Goal: Obtain resource: Download file/media

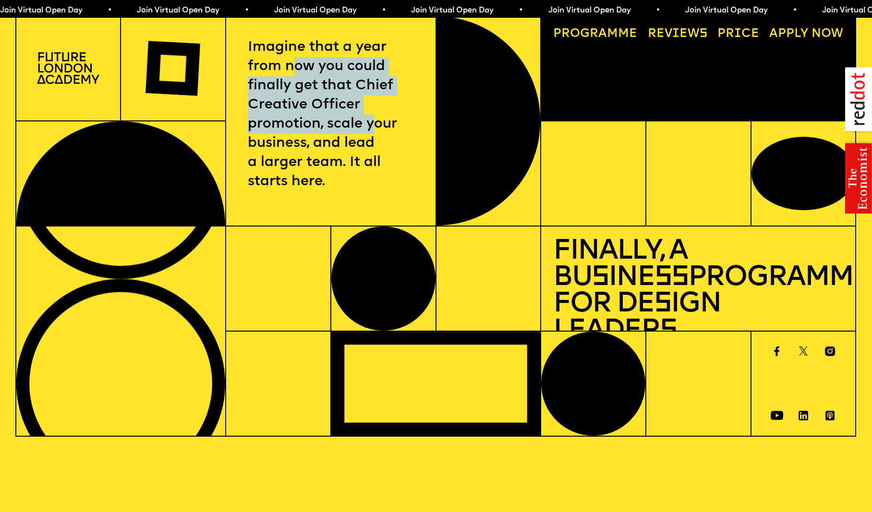
drag, startPoint x: 295, startPoint y: 73, endPoint x: 376, endPoint y: 116, distance: 91.9
click at [376, 116] on p "Imagine that a year from now you could finally get that Chief Creative Officer …" at bounding box center [331, 115] width 166 height 154
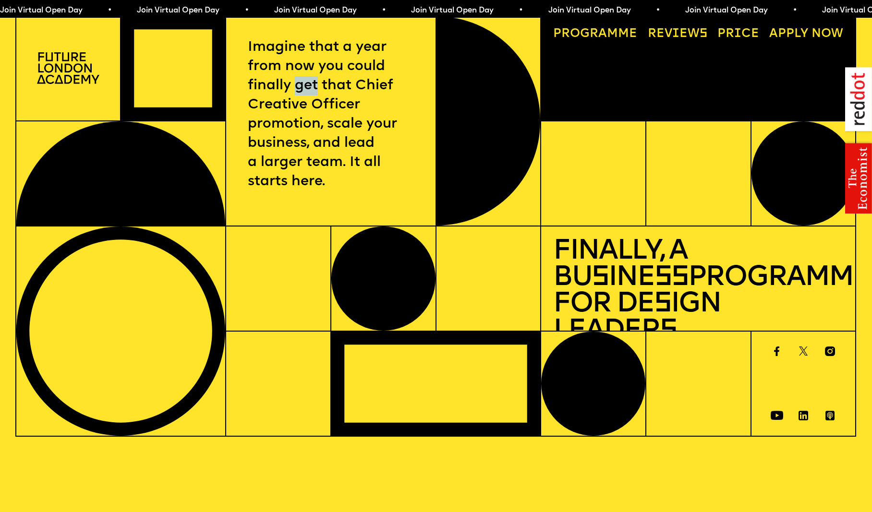
drag, startPoint x: 312, startPoint y: 89, endPoint x: 319, endPoint y: 101, distance: 14.0
click at [316, 90] on p "Imagine that a year from now you could finally get that Chief Creative Officer …" at bounding box center [331, 115] width 166 height 154
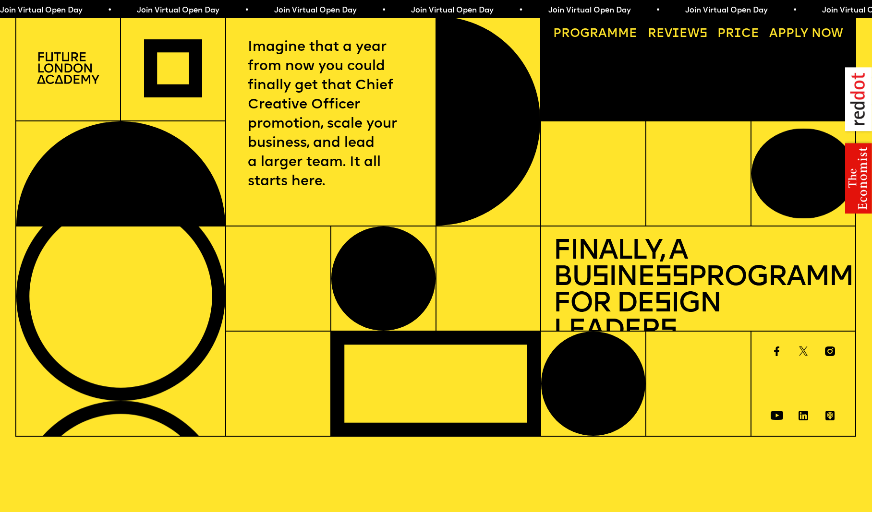
click at [319, 103] on p "Imagine that a year from now you could finally get that Chief Creative Officer …" at bounding box center [331, 115] width 166 height 154
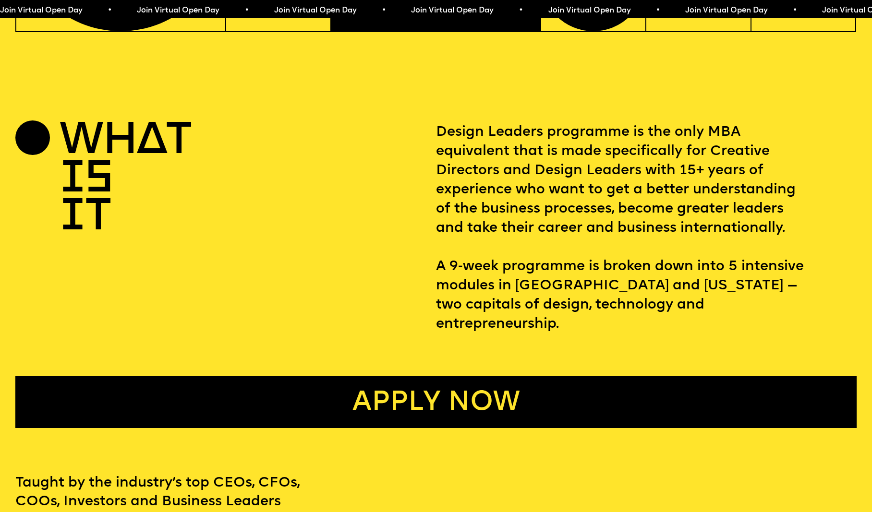
scroll to position [406, 0]
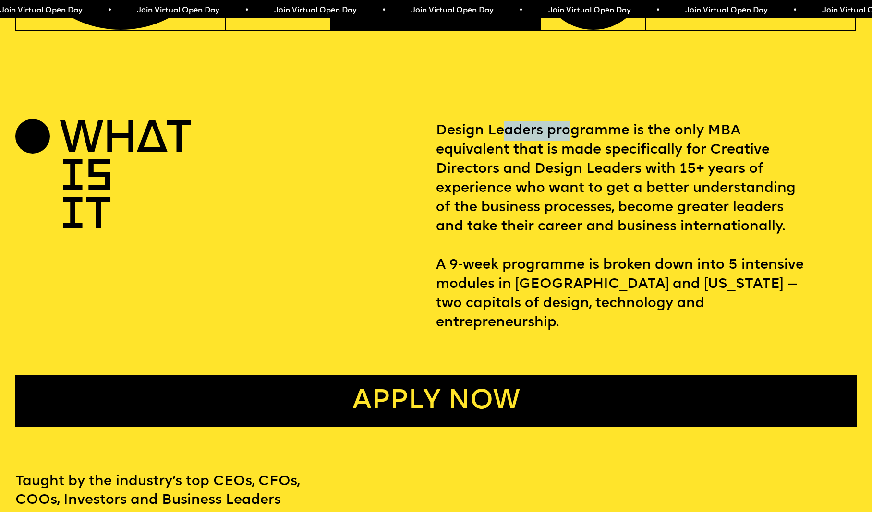
drag, startPoint x: 501, startPoint y: 129, endPoint x: 571, endPoint y: 131, distance: 69.7
click at [570, 131] on p "Design Leaders programme is the only MBA equivalent that is made specifically f…" at bounding box center [646, 226] width 421 height 211
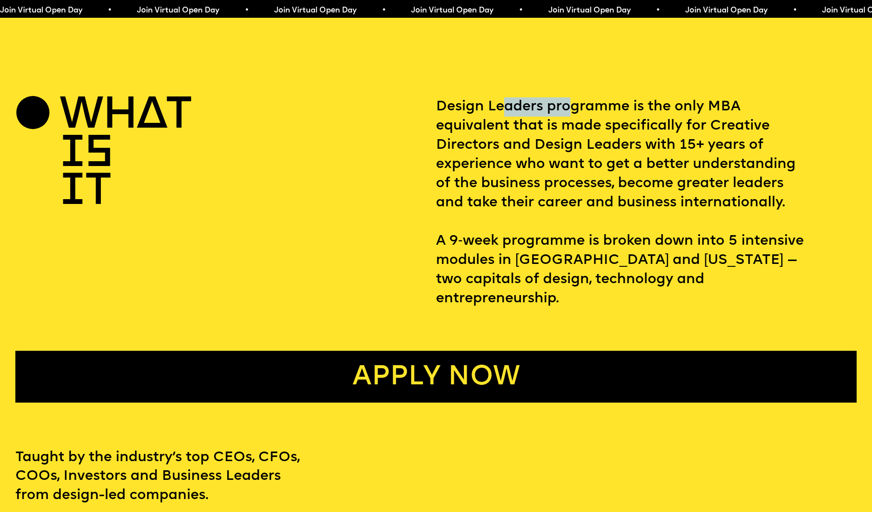
scroll to position [437, 0]
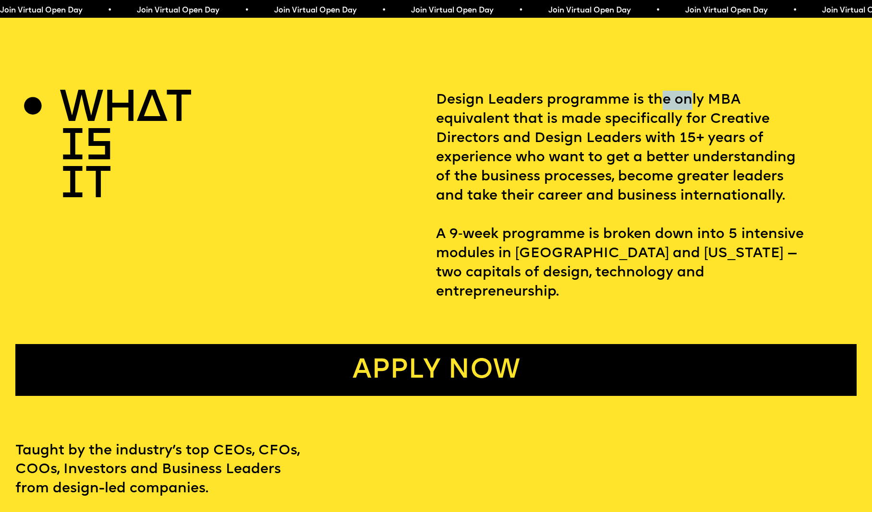
drag, startPoint x: 664, startPoint y: 97, endPoint x: 691, endPoint y: 101, distance: 28.2
click at [691, 101] on p "Design Leaders programme is the only MBA equivalent that is made specifically f…" at bounding box center [646, 196] width 421 height 211
drag, startPoint x: 653, startPoint y: 102, endPoint x: 642, endPoint y: 108, distance: 12.5
click at [653, 102] on p "Design Leaders programme is the only MBA equivalent that is made specifically f…" at bounding box center [646, 196] width 421 height 211
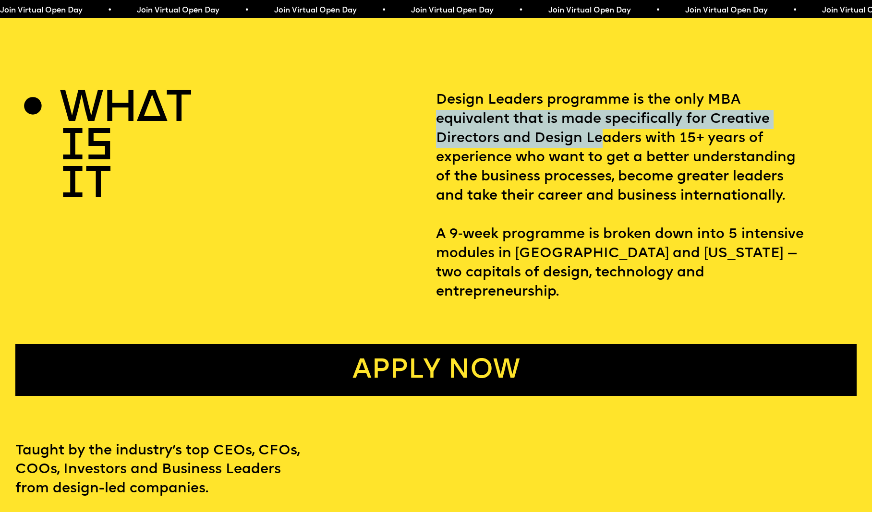
drag, startPoint x: 437, startPoint y: 120, endPoint x: 614, endPoint y: 134, distance: 178.3
click at [606, 135] on p "Design Leaders programme is the only MBA equivalent that is made specifically f…" at bounding box center [646, 196] width 421 height 211
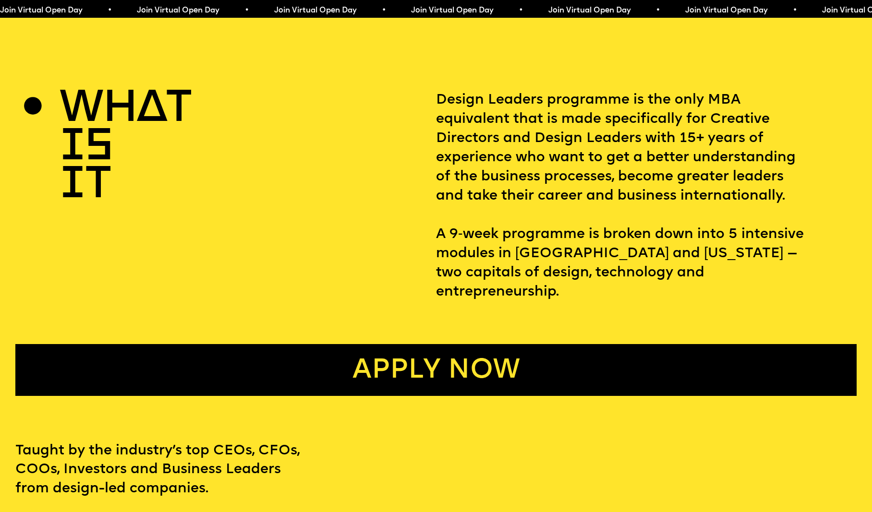
click at [615, 134] on p "Design Leaders programme is the only MBA equivalent that is made specifically f…" at bounding box center [646, 196] width 421 height 211
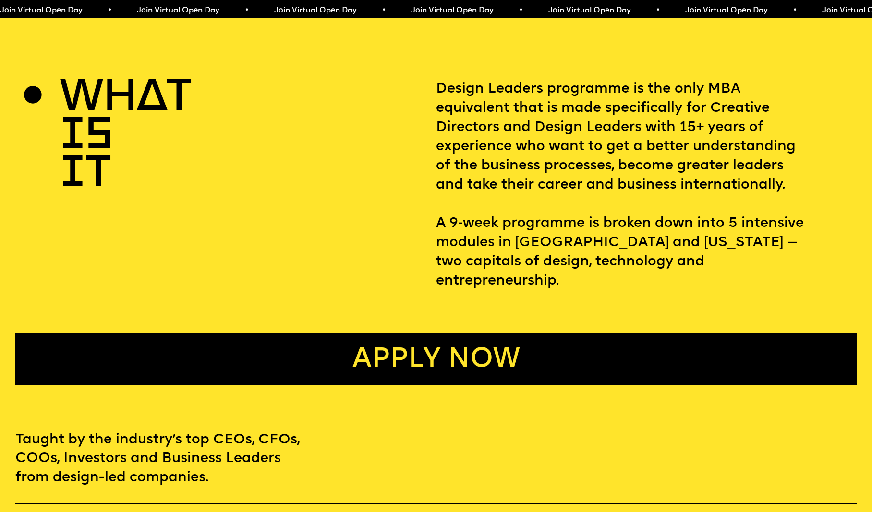
scroll to position [451, 0]
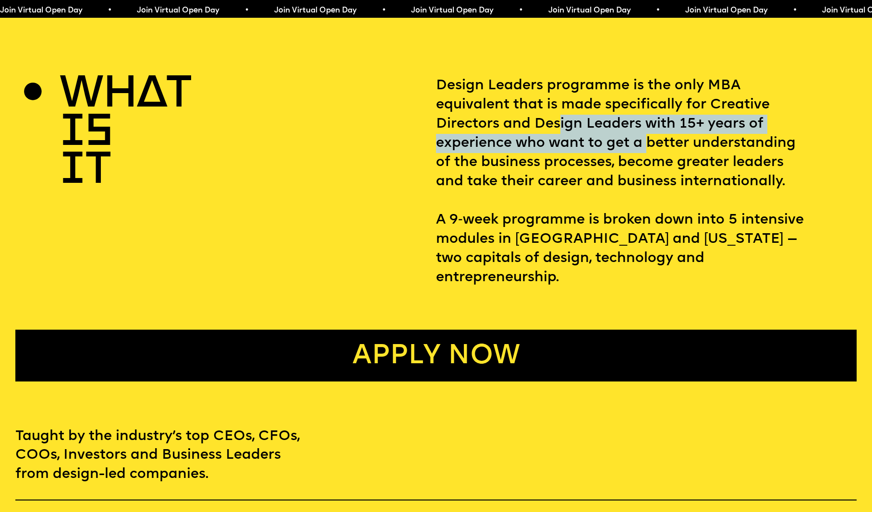
drag, startPoint x: 559, startPoint y: 120, endPoint x: 643, endPoint y: 133, distance: 85.0
click at [643, 133] on p "Design Leaders programme is the only MBA equivalent that is made specifically f…" at bounding box center [646, 181] width 421 height 211
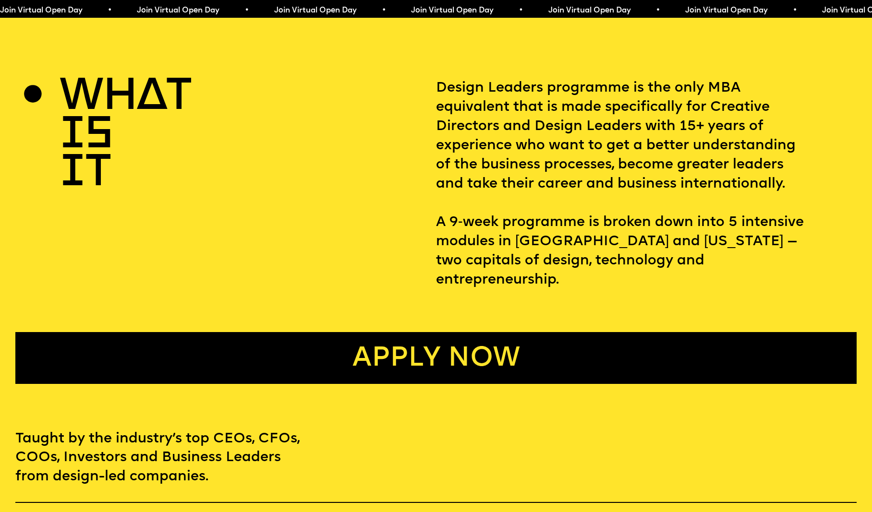
scroll to position [450, 0]
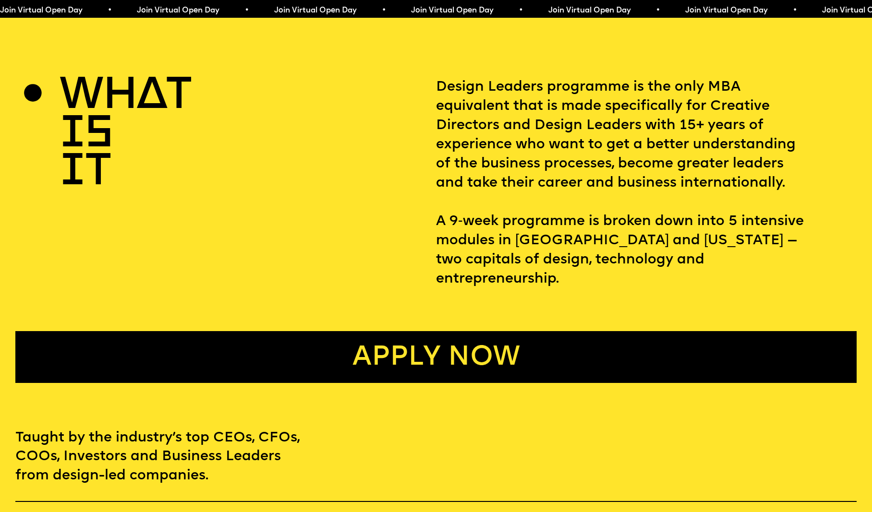
click at [642, 135] on p "Design Leaders programme is the only MBA equivalent that is made specifically f…" at bounding box center [646, 183] width 421 height 211
drag, startPoint x: 719, startPoint y: 121, endPoint x: 707, endPoint y: 121, distance: 11.5
click at [707, 121] on p "Design Leaders programme is the only MBA equivalent that is made specifically f…" at bounding box center [646, 183] width 421 height 211
click at [693, 125] on p "Design Leaders programme is the only MBA equivalent that is made specifically f…" at bounding box center [646, 183] width 421 height 211
drag, startPoint x: 493, startPoint y: 135, endPoint x: 587, endPoint y: 148, distance: 95.6
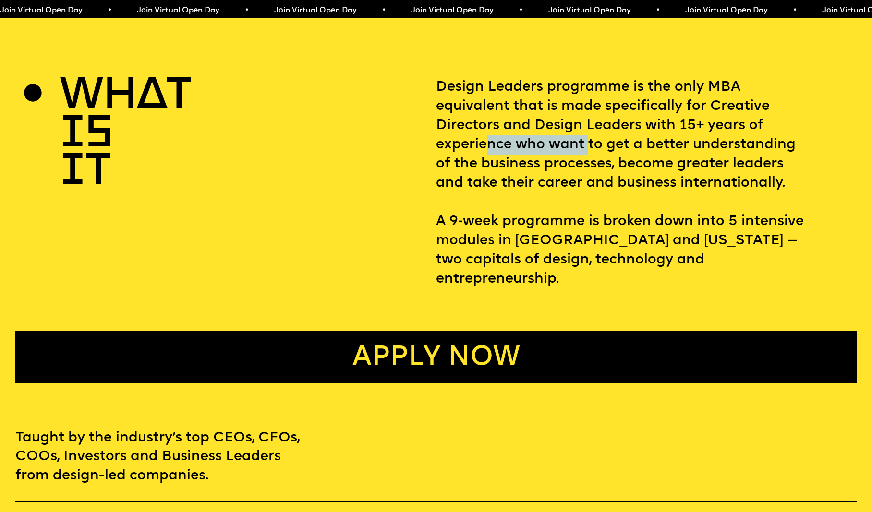
click at [587, 148] on p "Design Leaders programme is the only MBA equivalent that is made specifically f…" at bounding box center [646, 183] width 421 height 211
click at [597, 153] on p "Design Leaders programme is the only MBA equivalent that is made specifically f…" at bounding box center [646, 183] width 421 height 211
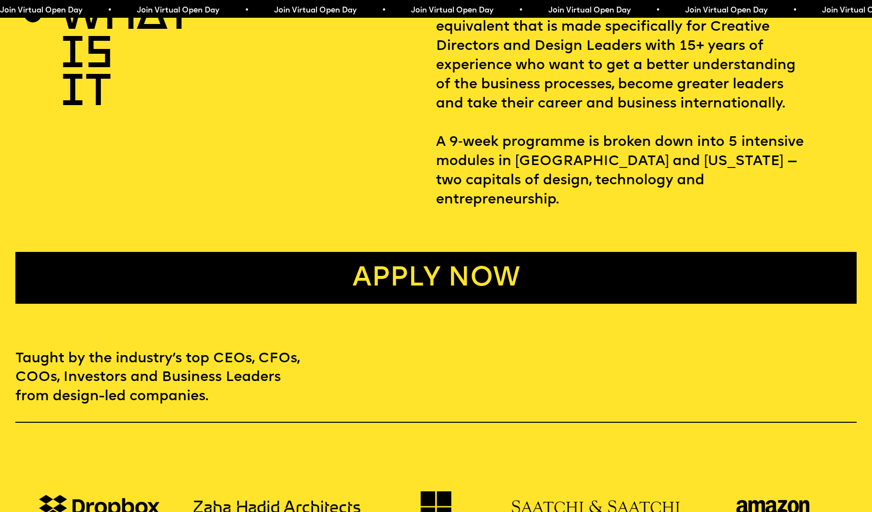
scroll to position [532, 0]
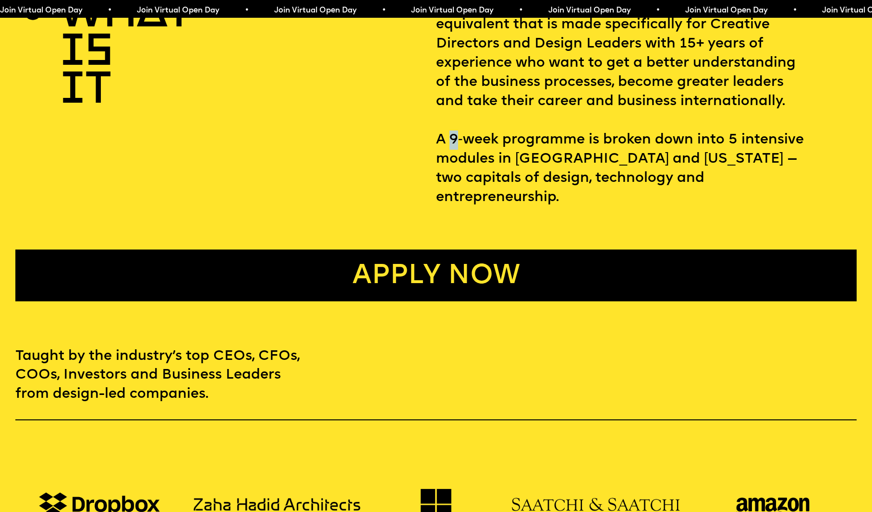
drag, startPoint x: 460, startPoint y: 134, endPoint x: 494, endPoint y: 155, distance: 39.9
click at [453, 134] on p "Design Leaders programme is the only MBA equivalent that is made specifically f…" at bounding box center [646, 101] width 421 height 211
click at [579, 172] on p "Design Leaders programme is the only MBA equivalent that is made specifically f…" at bounding box center [646, 101] width 421 height 211
drag, startPoint x: 710, startPoint y: 137, endPoint x: 754, endPoint y: 137, distance: 44.2
click at [754, 137] on p "Design Leaders programme is the only MBA equivalent that is made specifically f…" at bounding box center [646, 101] width 421 height 211
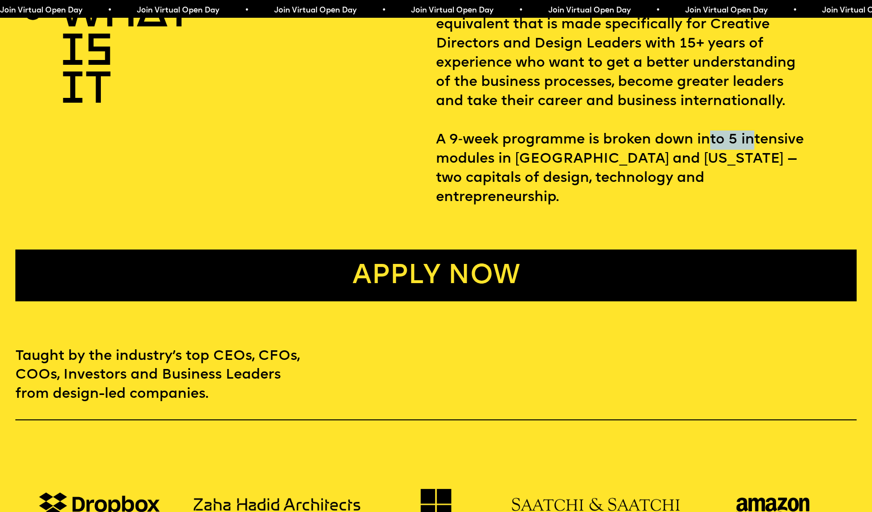
click at [754, 137] on p "Design Leaders programme is the only MBA equivalent that is made specifically f…" at bounding box center [646, 101] width 421 height 211
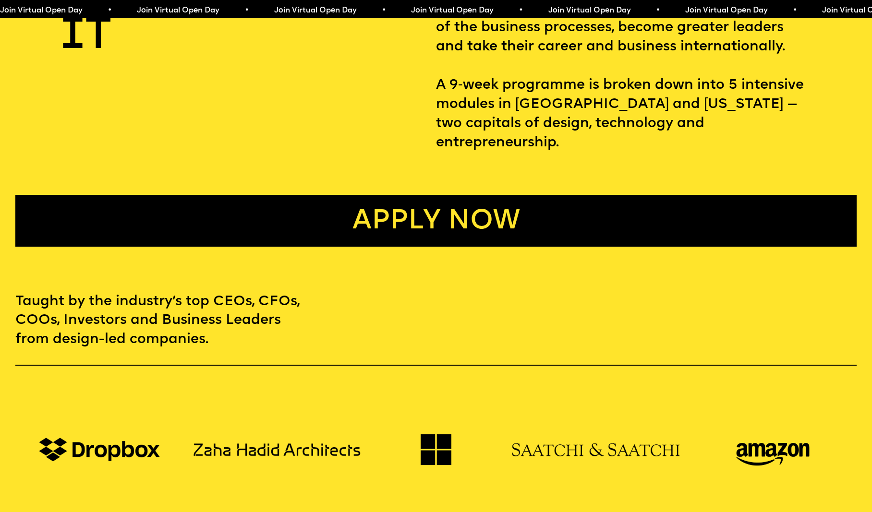
scroll to position [588, 0]
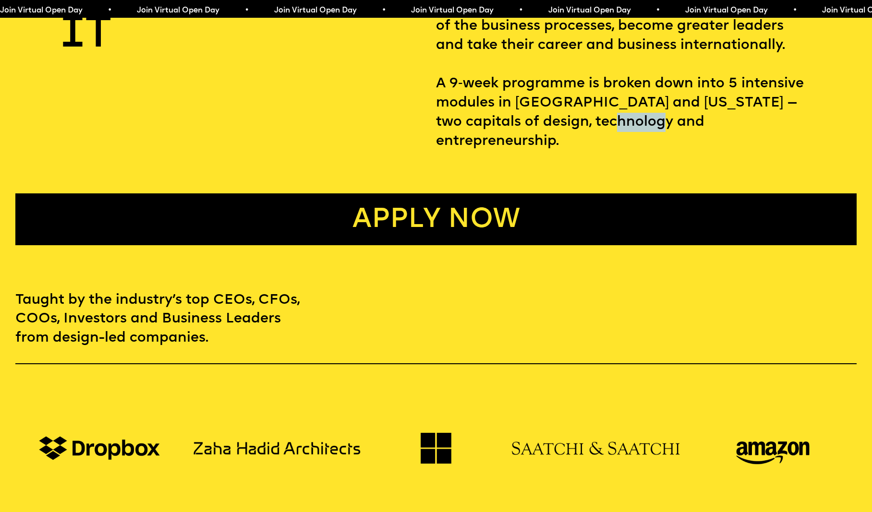
drag, startPoint x: 593, startPoint y: 117, endPoint x: 515, endPoint y: 135, distance: 79.3
click at [641, 120] on p "Design Leaders programme is the only MBA equivalent that is made specifically f…" at bounding box center [646, 45] width 421 height 211
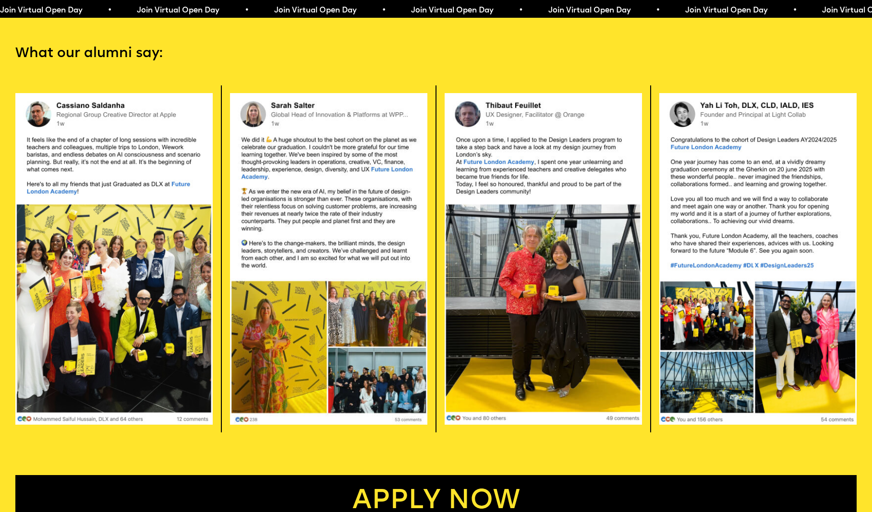
scroll to position [0, 0]
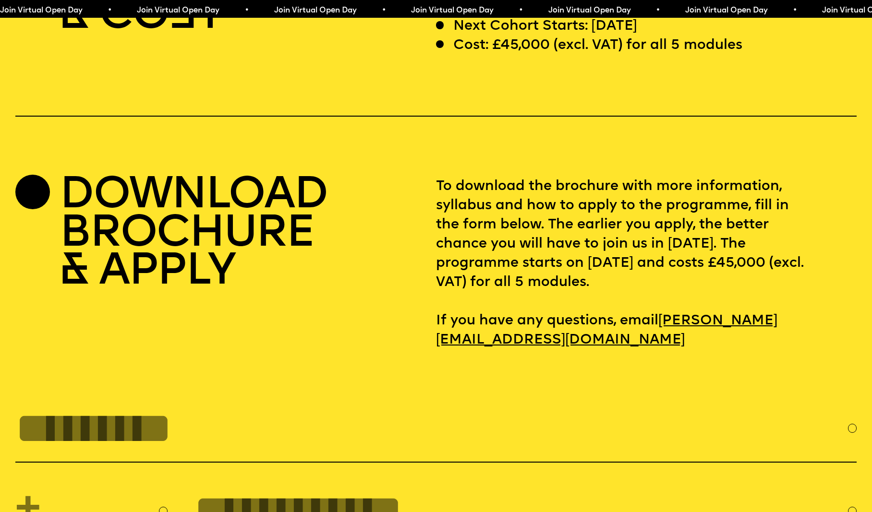
click at [40, 175] on div at bounding box center [32, 192] width 35 height 35
click at [116, 177] on h2 "DOWNLOAD BROCHURE & APPLY" at bounding box center [193, 234] width 267 height 115
click at [132, 177] on h2 "DOWNLOAD BROCHURE & APPLY" at bounding box center [193, 234] width 267 height 115
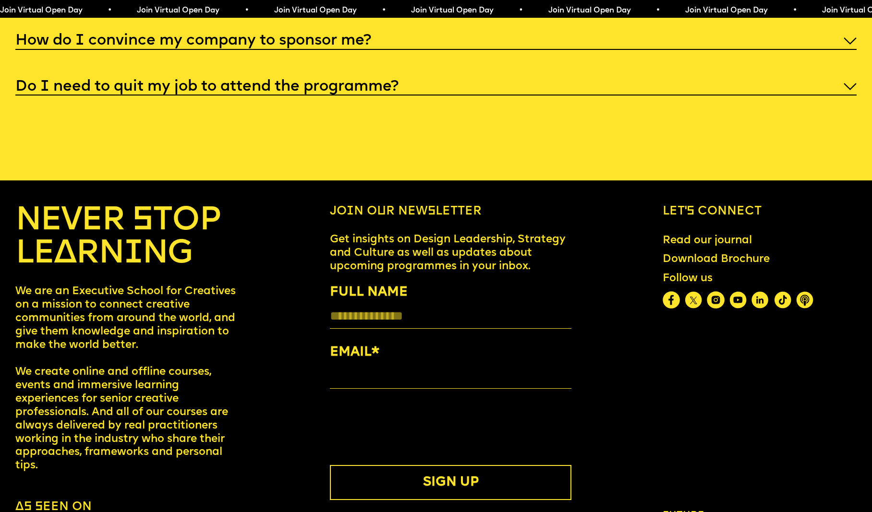
scroll to position [4792, 0]
